Goal: Information Seeking & Learning: Learn about a topic

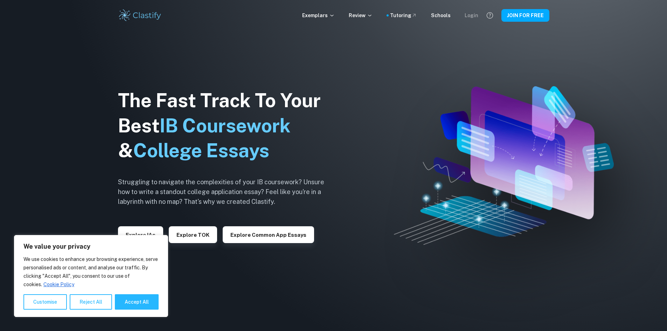
click at [471, 14] on div "Login" at bounding box center [472, 16] width 14 height 8
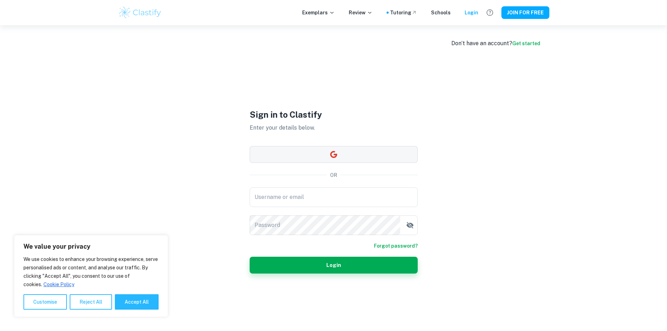
click at [348, 156] on button "button" at bounding box center [334, 154] width 168 height 17
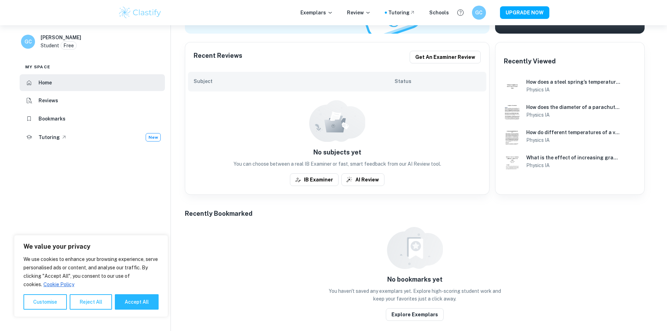
scroll to position [140, 0]
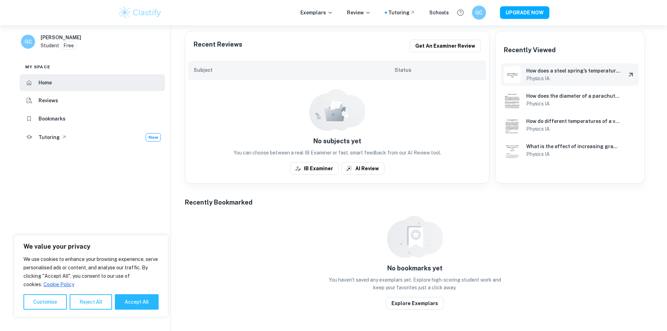
click at [584, 72] on h6 "How does a steel spring’s temperature (20.0, 40.0, 60.0, 80.0, 100.0°C) affect …" at bounding box center [574, 71] width 94 height 8
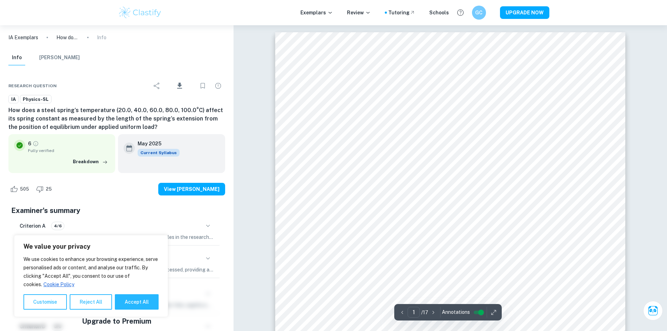
click at [33, 32] on div "IA Exemplars How does a steel spring’s temperature (20.0, 40.0, 60.0, 80.0, 100…" at bounding box center [117, 37] width 234 height 25
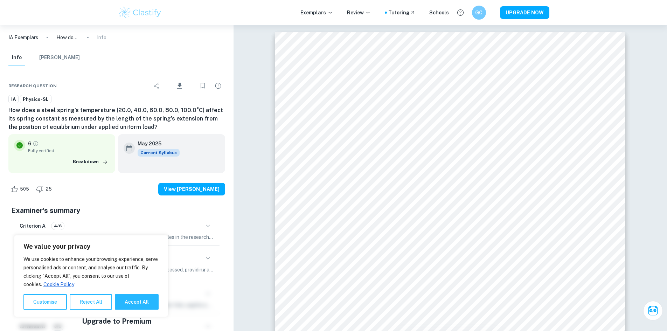
click at [35, 38] on p "IA Exemplars" at bounding box center [23, 38] width 30 height 8
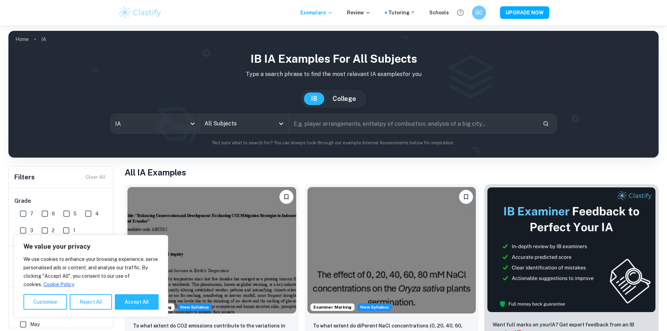
click at [245, 123] on input "All Subjects" at bounding box center [239, 123] width 72 height 13
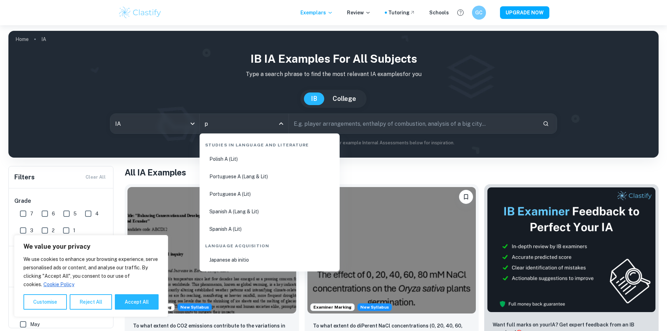
type input "ph"
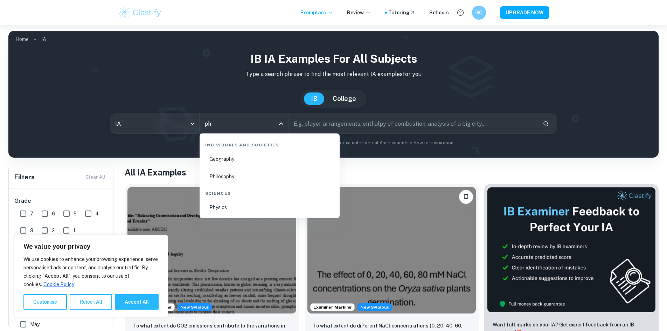
click at [233, 207] on li "Physics" at bounding box center [269, 207] width 135 height 16
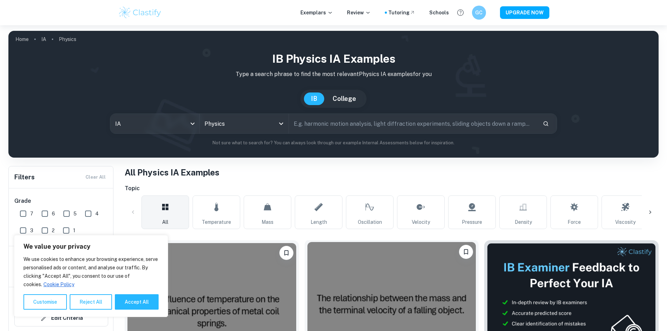
scroll to position [105, 0]
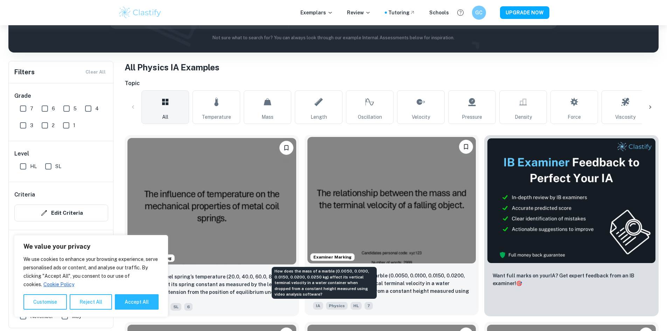
click at [363, 272] on p "How does the mass of a marble (0.0050, 0.0100, 0.0150, 0.0200, 0.0250 kg) affec…" at bounding box center [392, 284] width 158 height 24
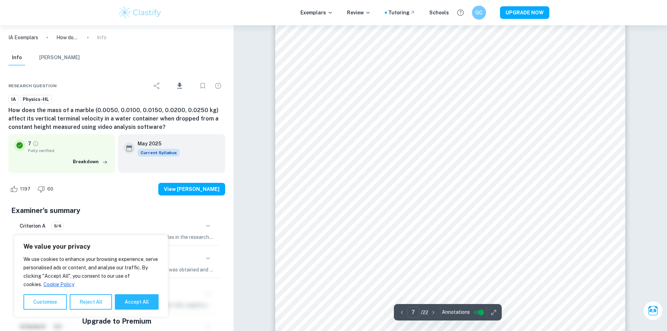
type input "8"
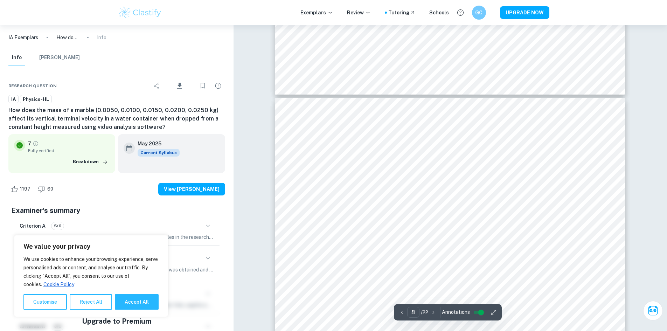
scroll to position [3749, 0]
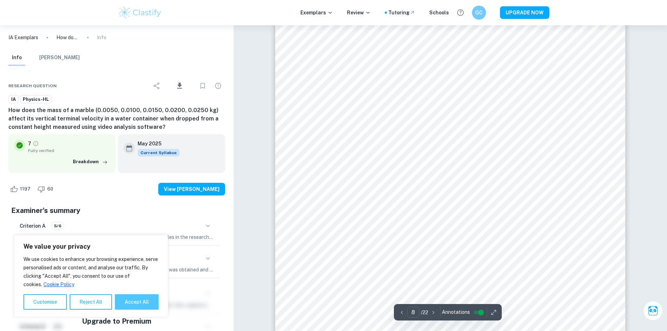
click at [142, 296] on button "Accept All" at bounding box center [137, 301] width 44 height 15
checkbox input "true"
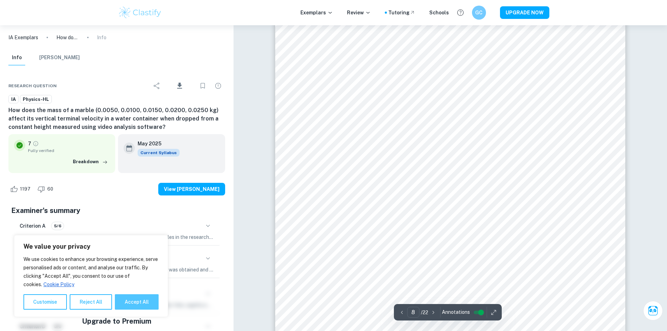
checkbox input "true"
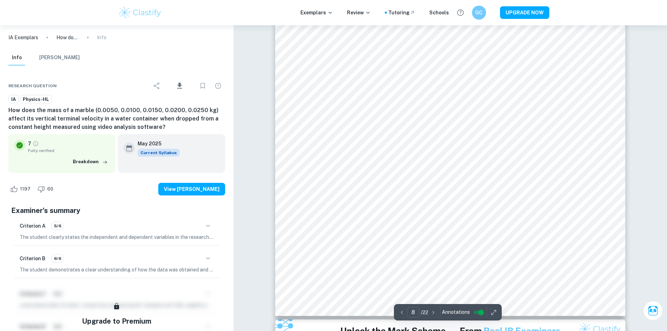
scroll to position [3819, 0]
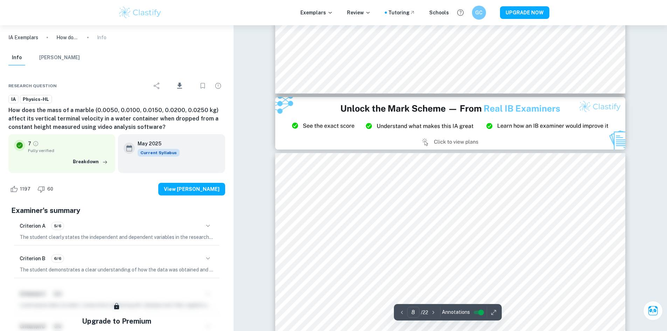
type input "9"
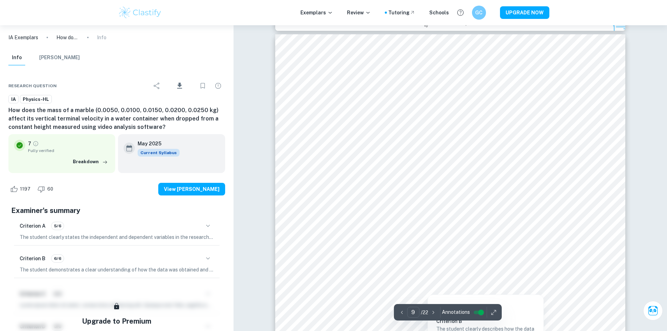
scroll to position [4169, 0]
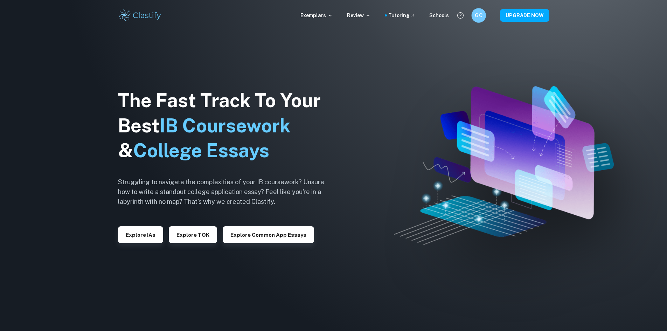
click at [478, 14] on h6 "GC" at bounding box center [479, 16] width 8 height 8
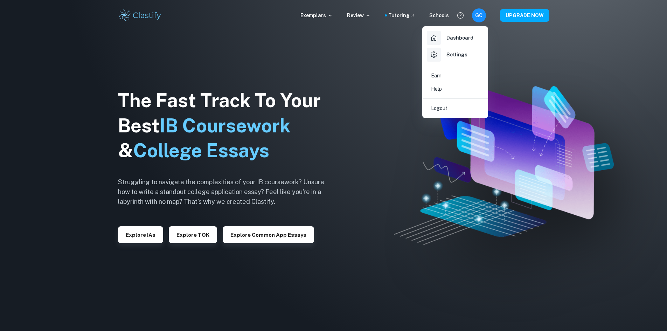
click at [448, 37] on h6 "Dashboard" at bounding box center [460, 38] width 27 height 8
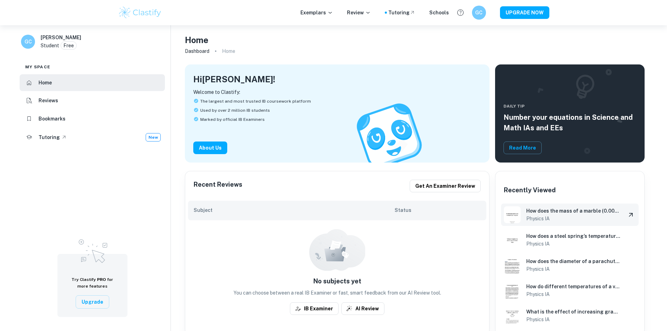
click at [570, 217] on h6 "Physics IA" at bounding box center [574, 219] width 94 height 8
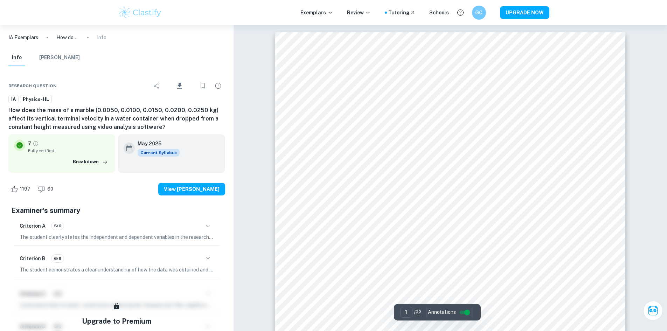
click at [32, 38] on p "IA Exemplars" at bounding box center [23, 38] width 30 height 8
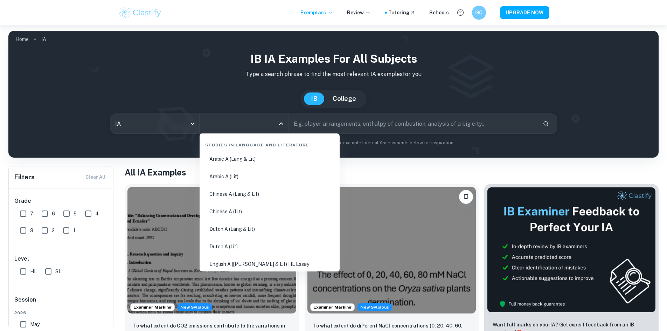
click at [226, 120] on input "All Subjects" at bounding box center [239, 123] width 72 height 13
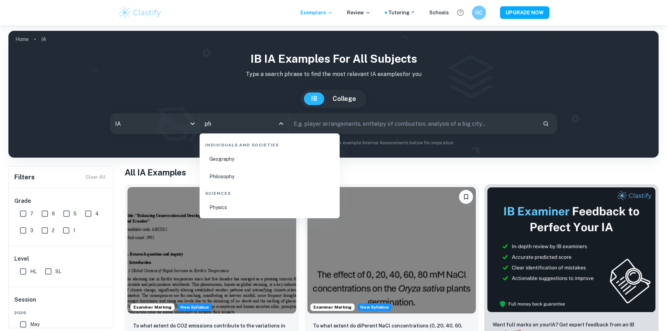
type input "phy"
click at [240, 204] on li "Physics" at bounding box center [269, 207] width 135 height 16
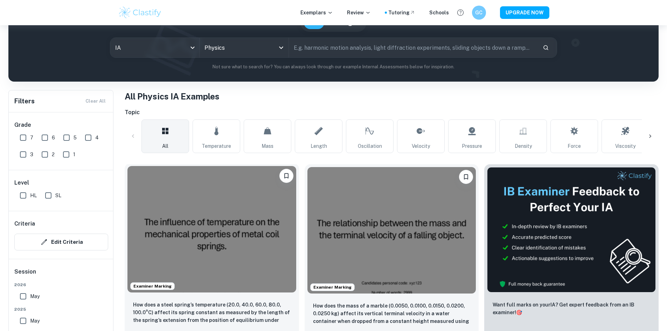
scroll to position [105, 0]
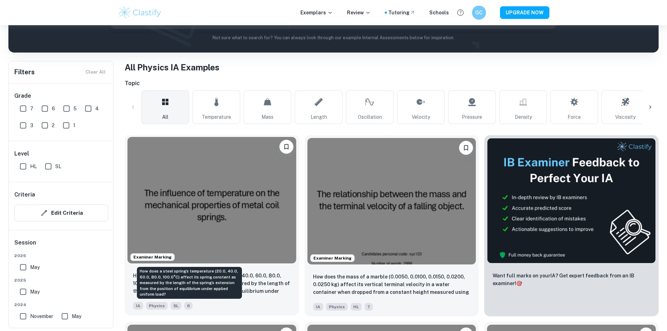
click at [232, 272] on p "How does a steel spring’s temperature (20.0, 40.0, 60.0, 80.0, 100.0°C) affect …" at bounding box center [212, 284] width 158 height 24
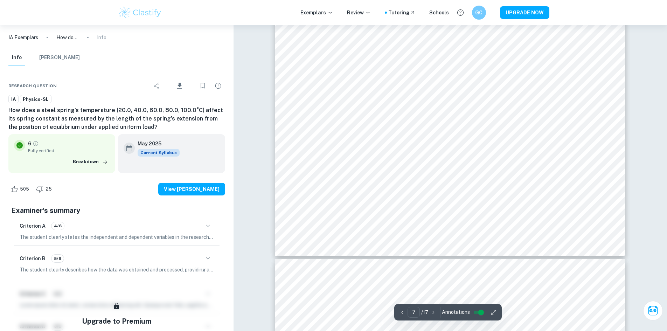
scroll to position [3337, 0]
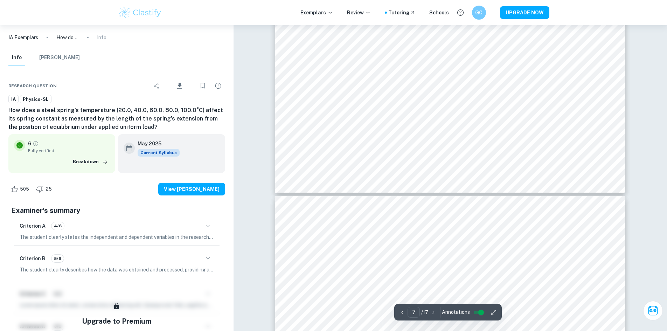
type input "6"
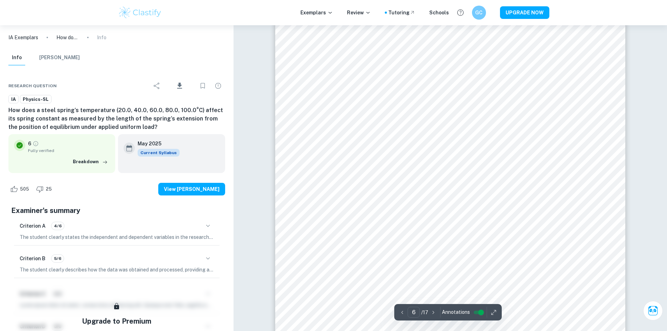
scroll to position [2777, 0]
